Goal: Task Accomplishment & Management: Manage account settings

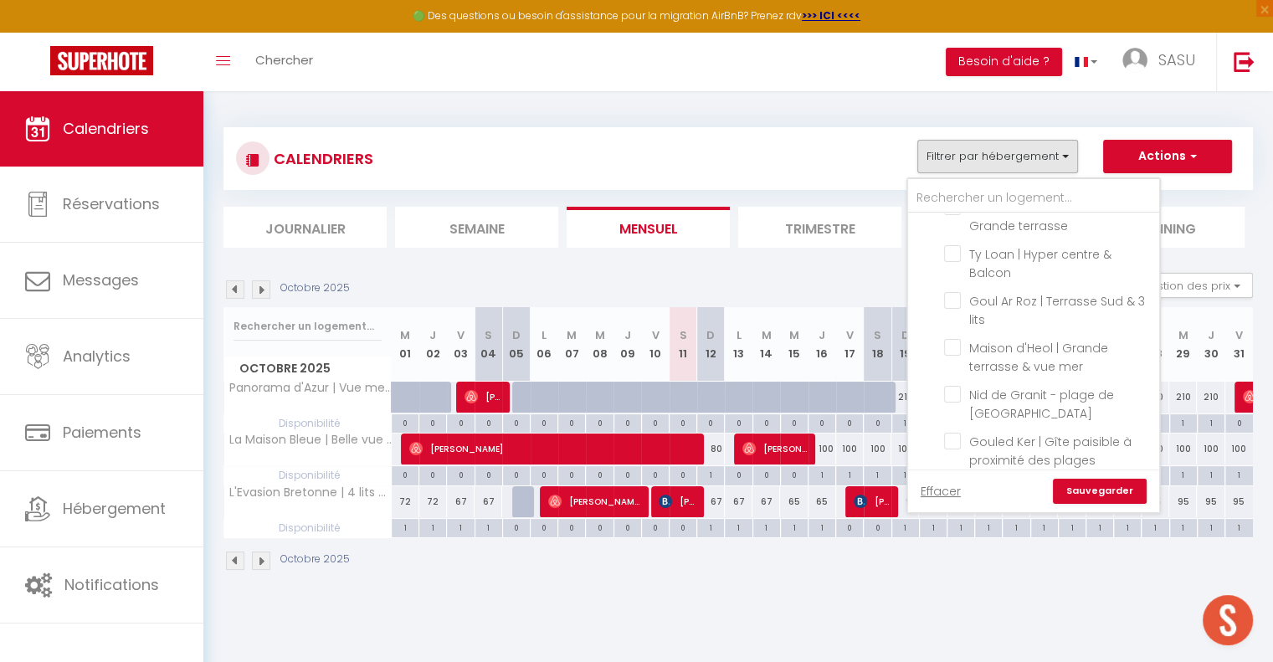
scroll to position [1505, 0]
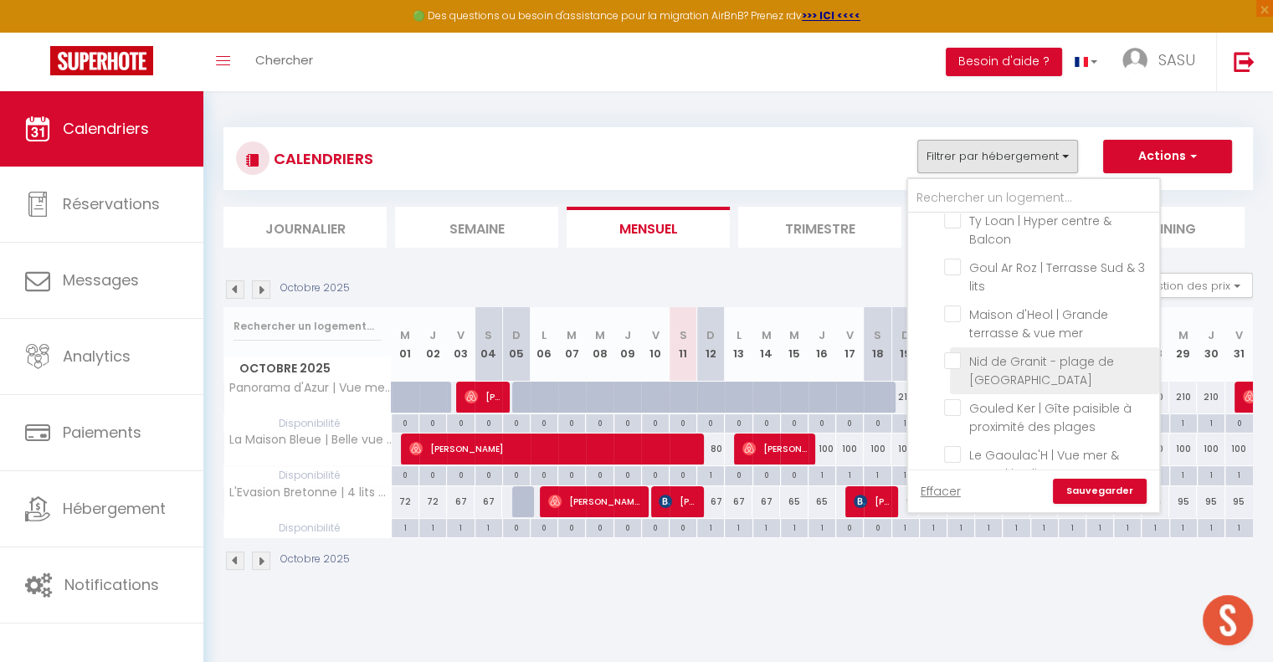
click at [958, 352] on input "Nid de Granit - plage de [GEOGRAPHIC_DATA]" at bounding box center [1048, 360] width 209 height 17
checkbox input "true"
checkbox input "false"
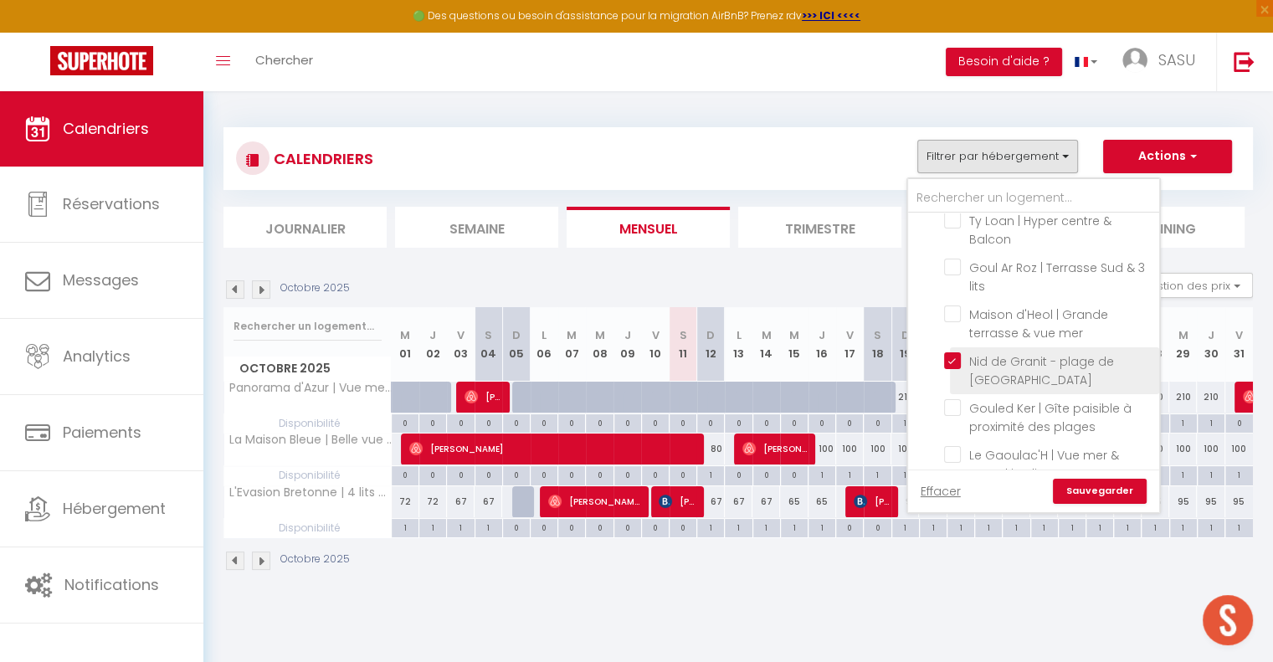
checkbox input "false"
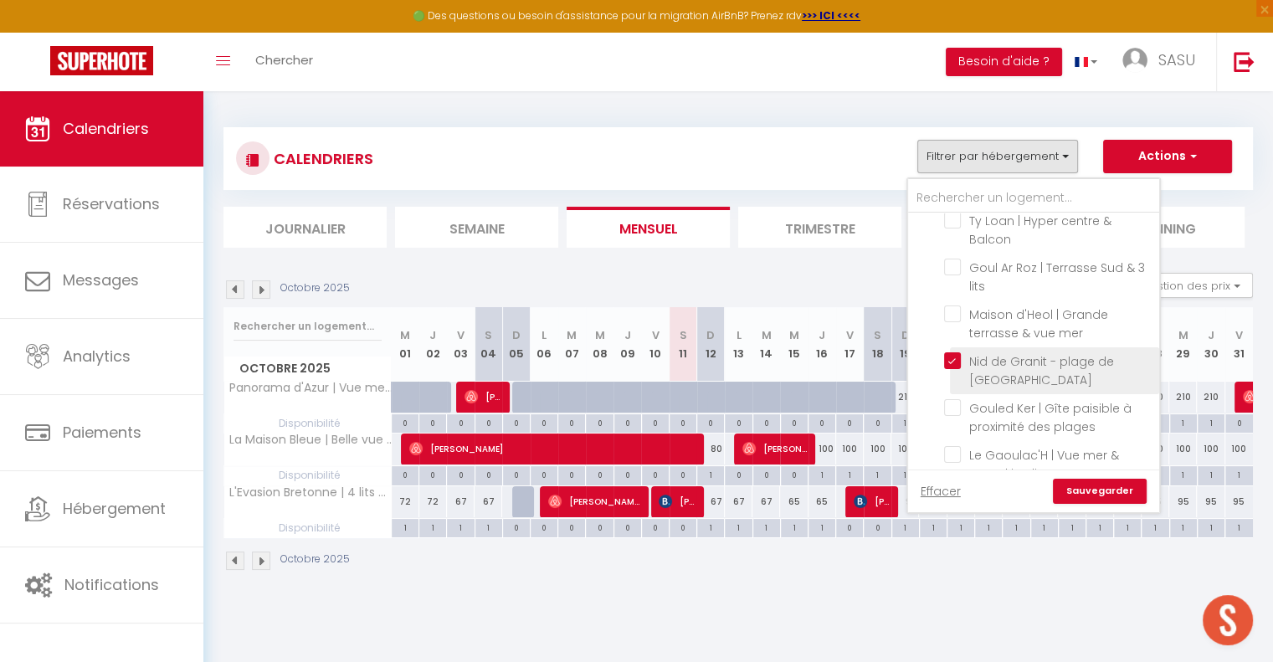
checkbox input "false"
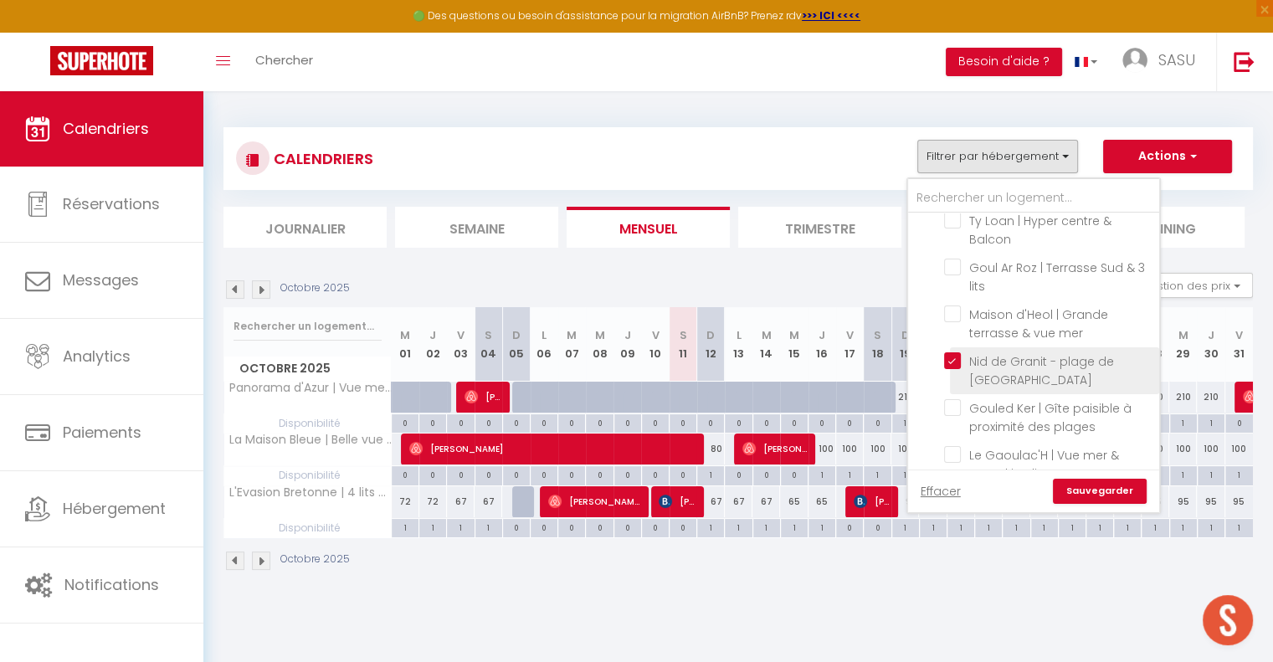
checkbox input "false"
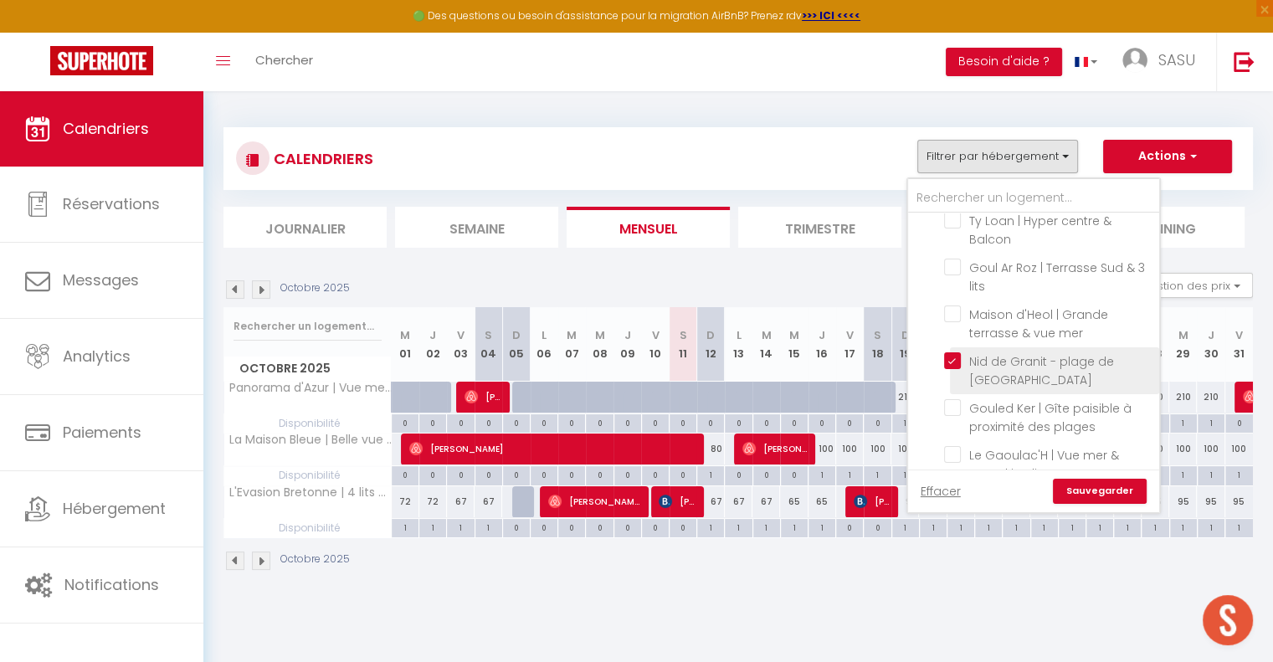
checkbox input "false"
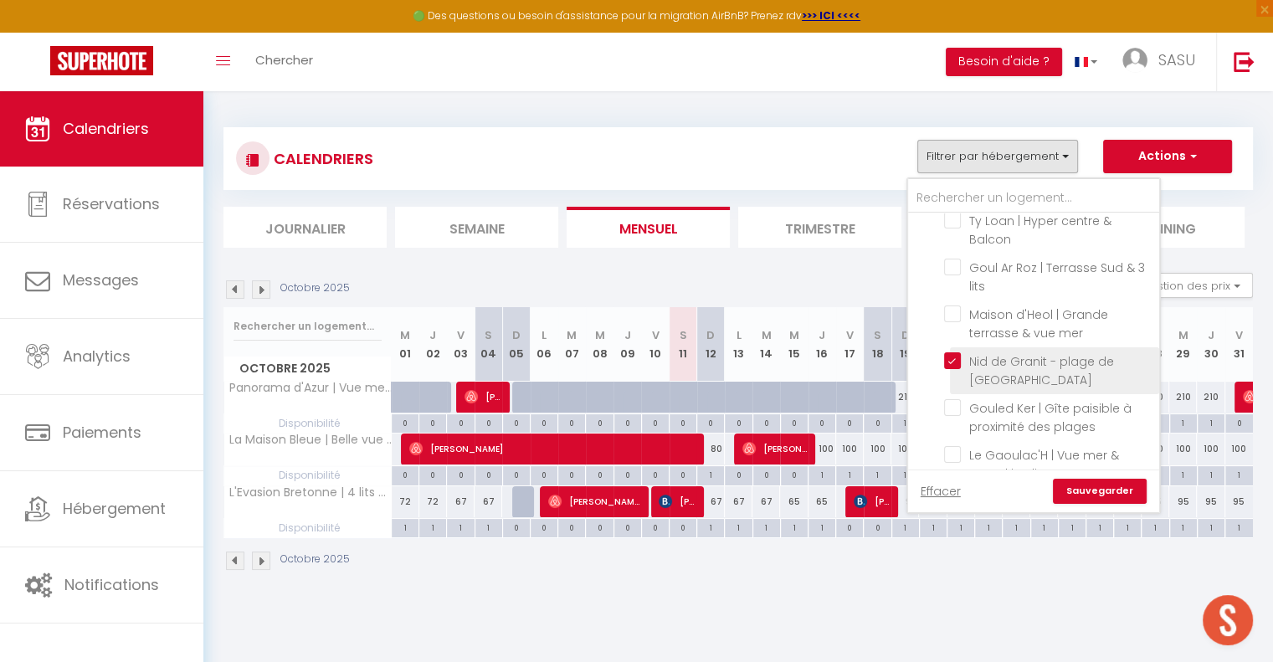
checkbox input "false"
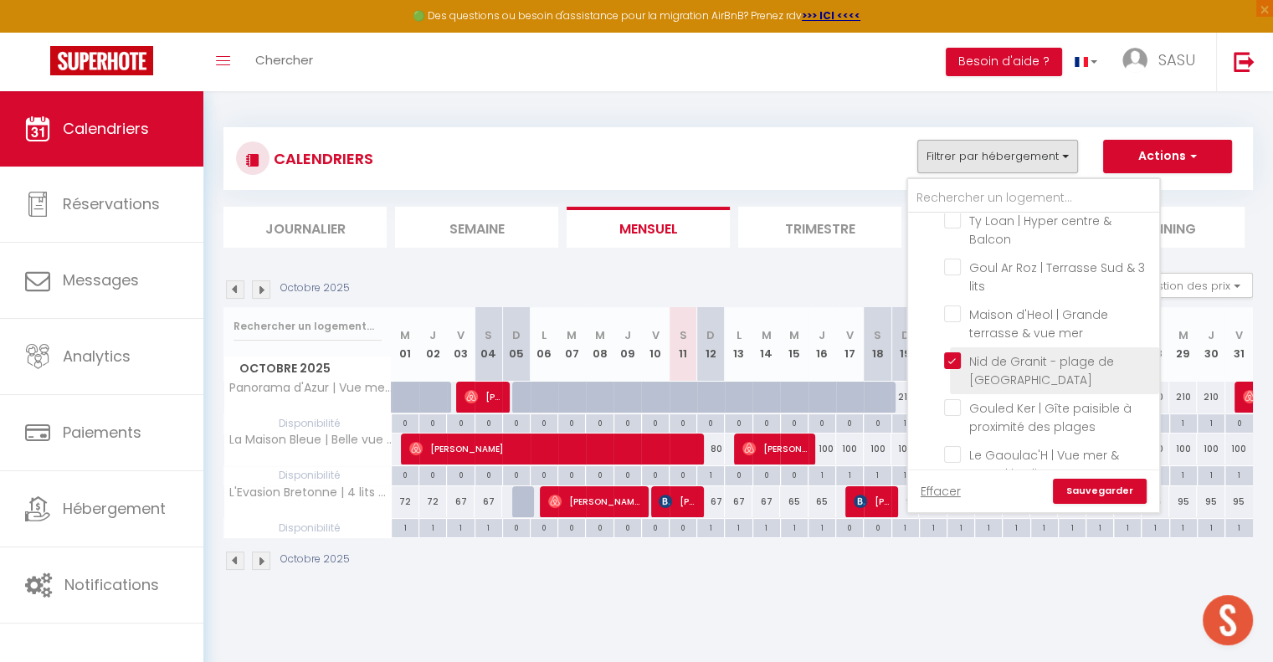
checkbox input "false"
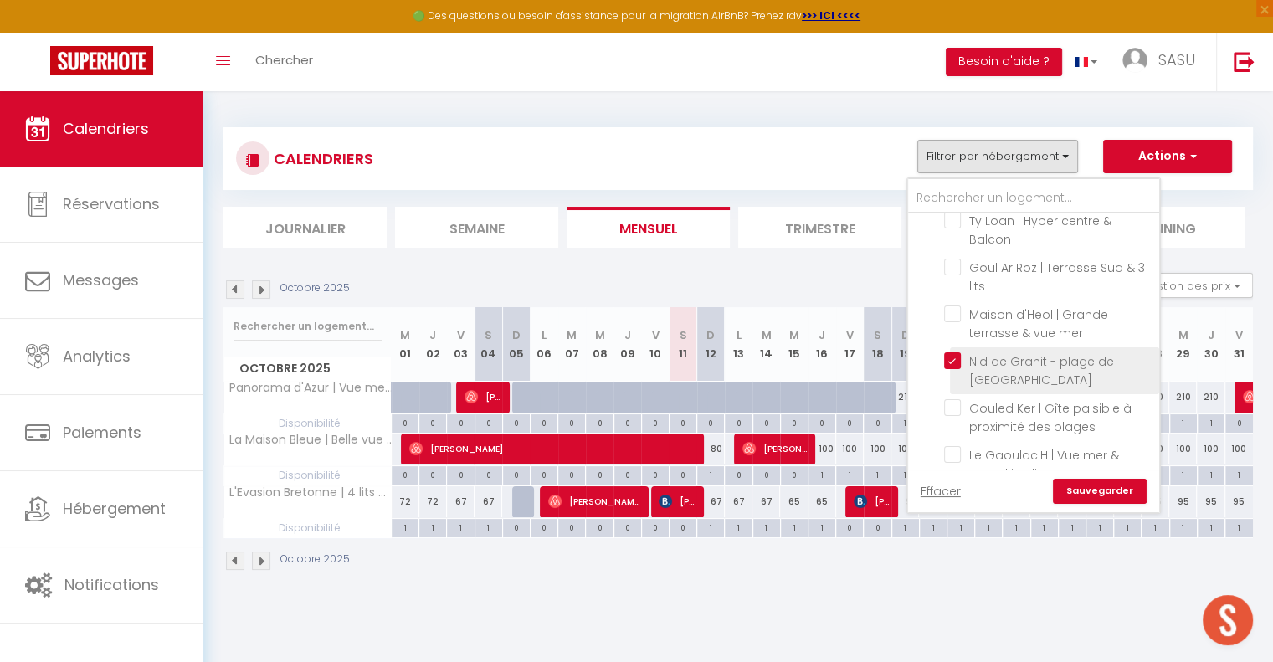
checkbox input "false"
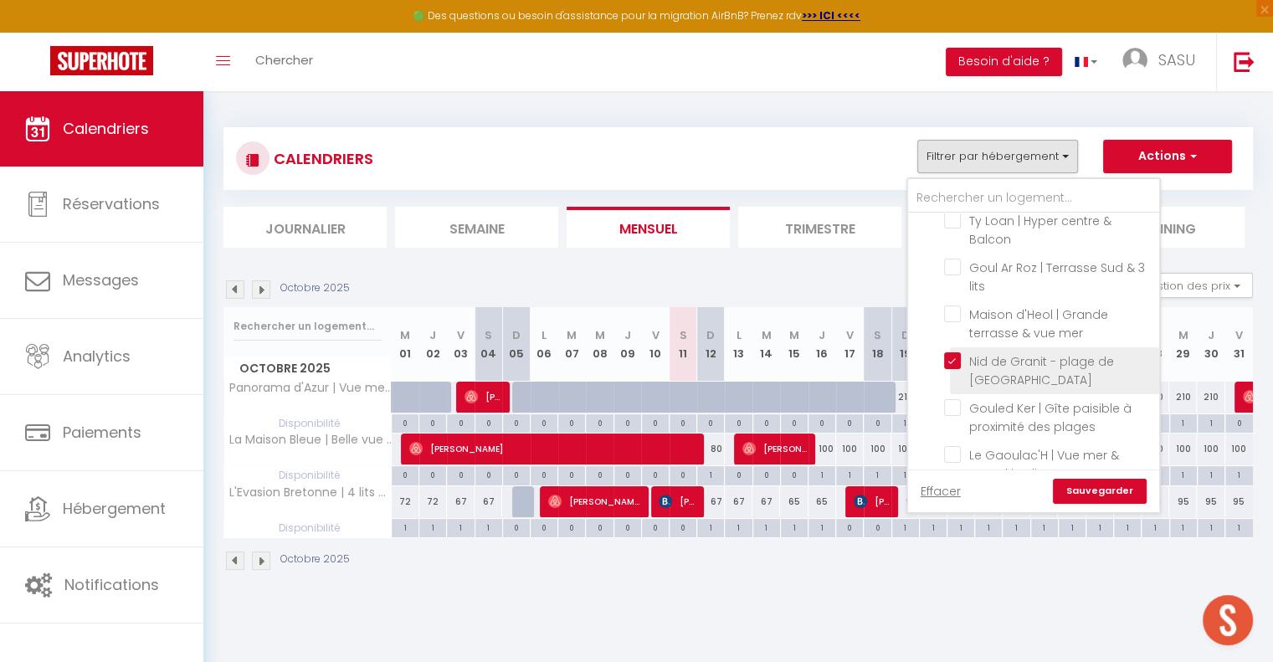
checkbox input "false"
click at [1185, 145] on button "Actions" at bounding box center [1167, 156] width 129 height 33
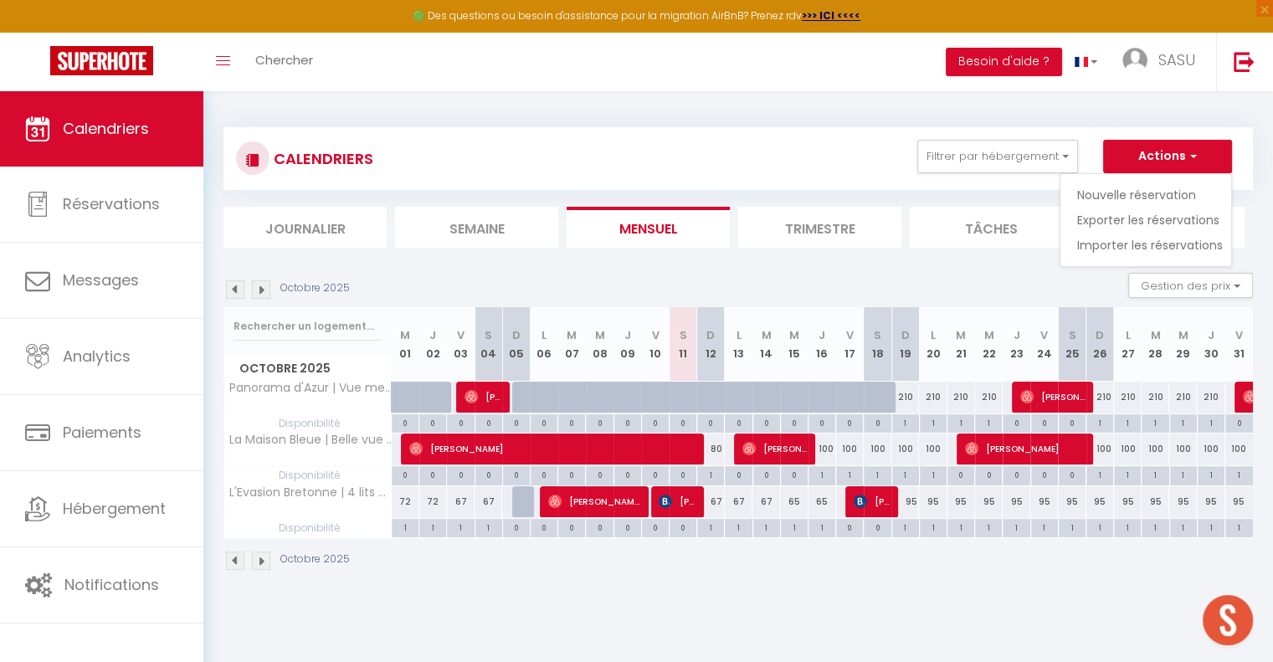
click at [1205, 133] on div "CALENDRIERS Filtrer par hébergement Cloooose [GEOGRAPHIC_DATA] | Plage à 500m […" at bounding box center [739, 158] width 1030 height 63
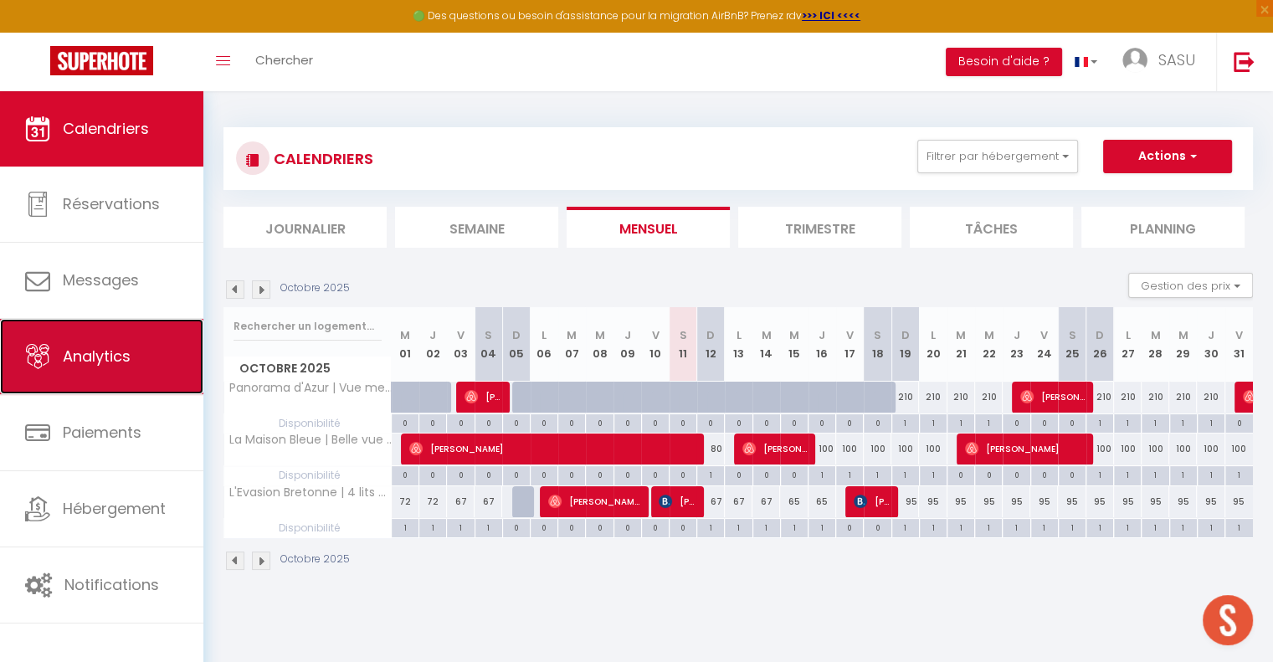
click at [164, 332] on link "Analytics" at bounding box center [101, 356] width 203 height 75
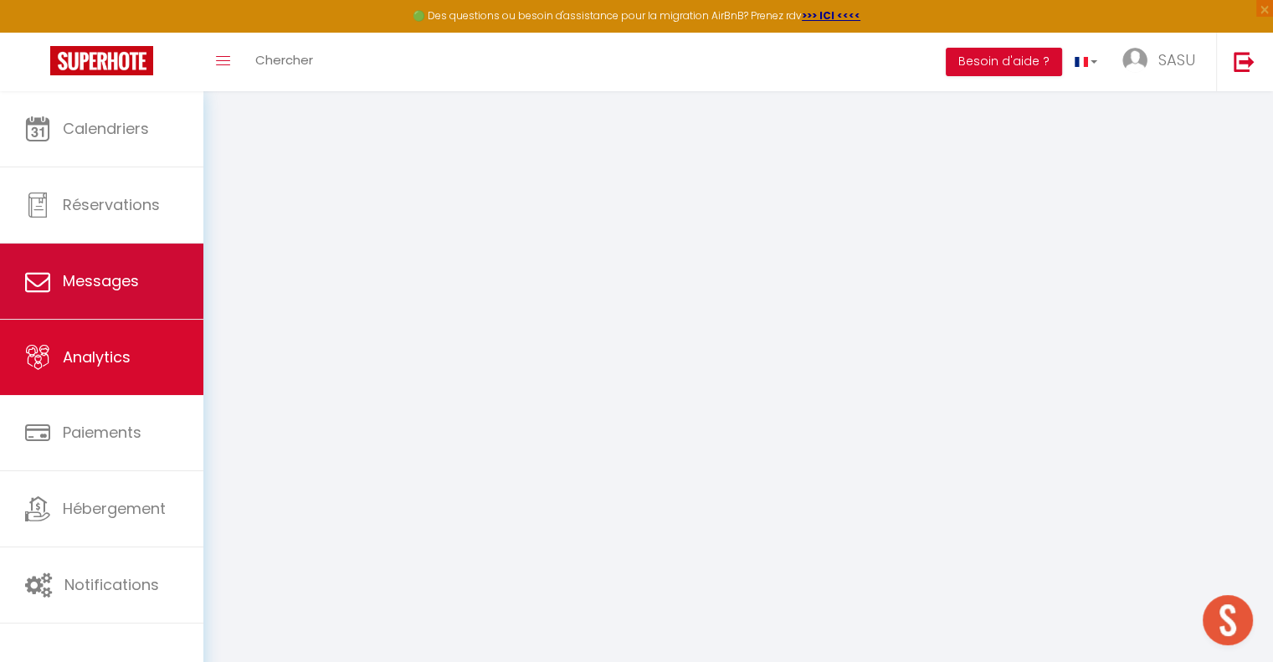
select select "2025"
select select "10"
